Goal: Information Seeking & Learning: Learn about a topic

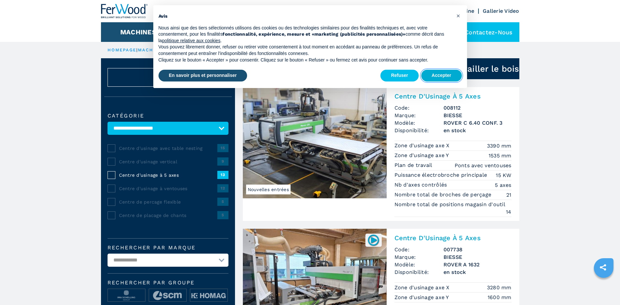
click at [439, 77] on button "Accepter" at bounding box center [442, 76] width 41 height 12
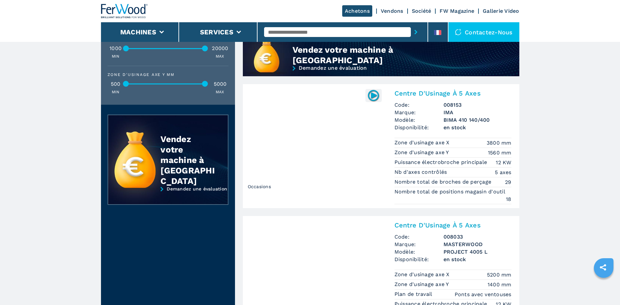
scroll to position [687, 0]
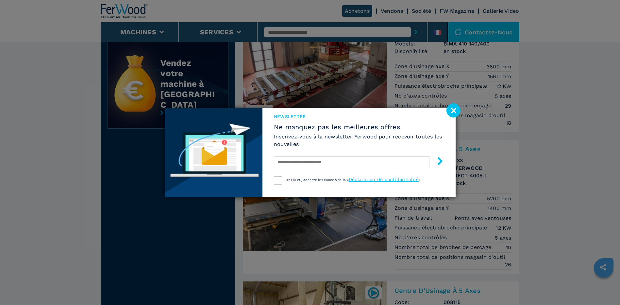
click at [457, 110] on image at bounding box center [454, 110] width 14 height 14
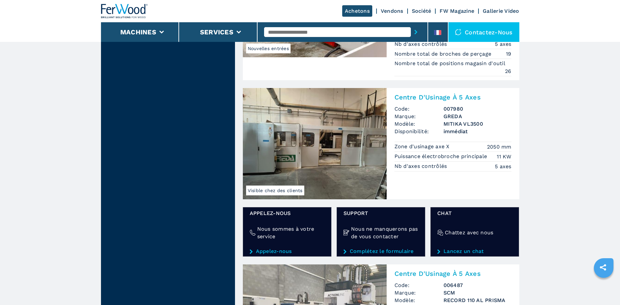
scroll to position [1047, 0]
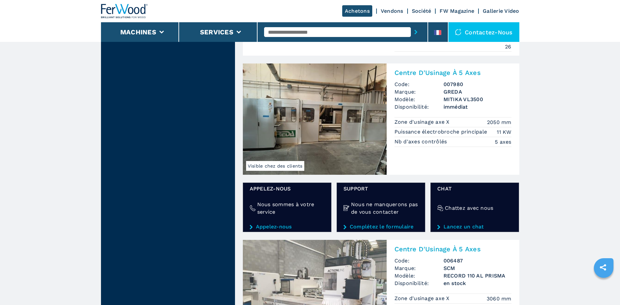
click at [330, 133] on img at bounding box center [315, 118] width 144 height 111
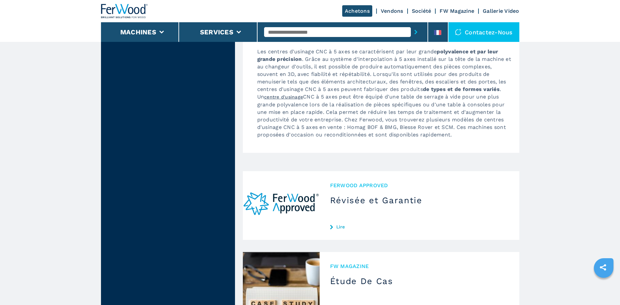
scroll to position [1930, 0]
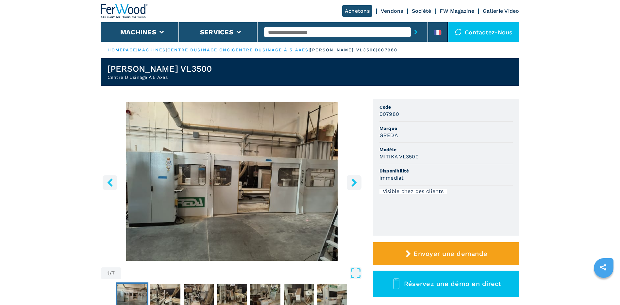
click at [354, 182] on icon "right-button" at bounding box center [354, 182] width 8 height 8
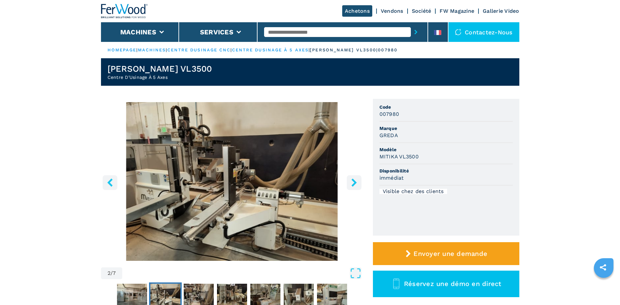
click at [354, 182] on icon "right-button" at bounding box center [354, 182] width 8 height 8
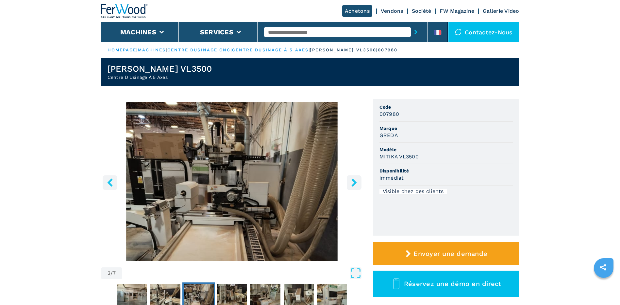
click at [354, 182] on icon "right-button" at bounding box center [354, 182] width 8 height 8
